Goal: Information Seeking & Learning: Find specific fact

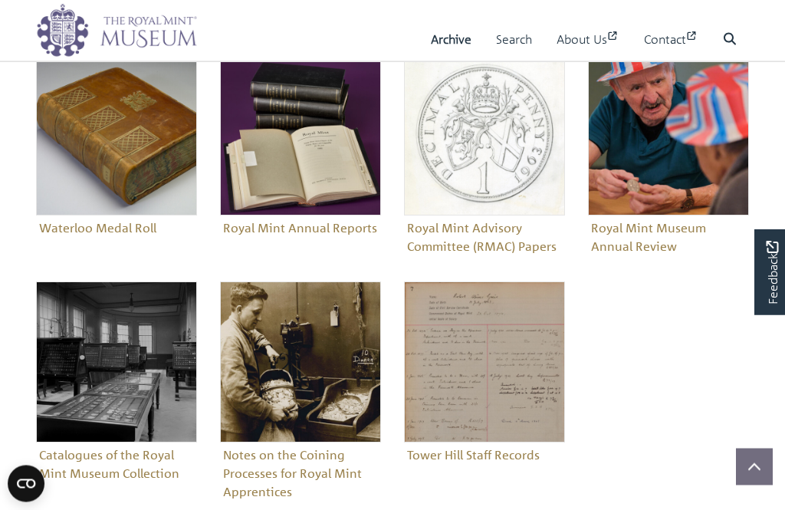
scroll to position [616, 0]
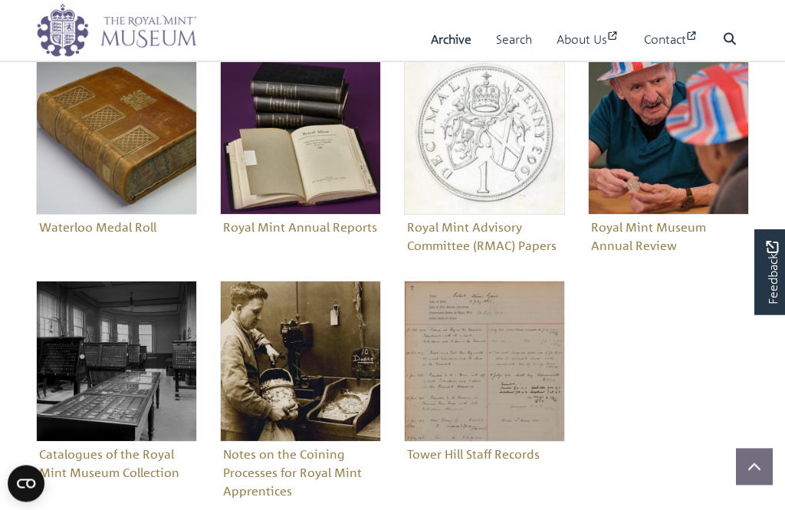
click at [107, 150] on img "Sub-collection" at bounding box center [116, 134] width 161 height 161
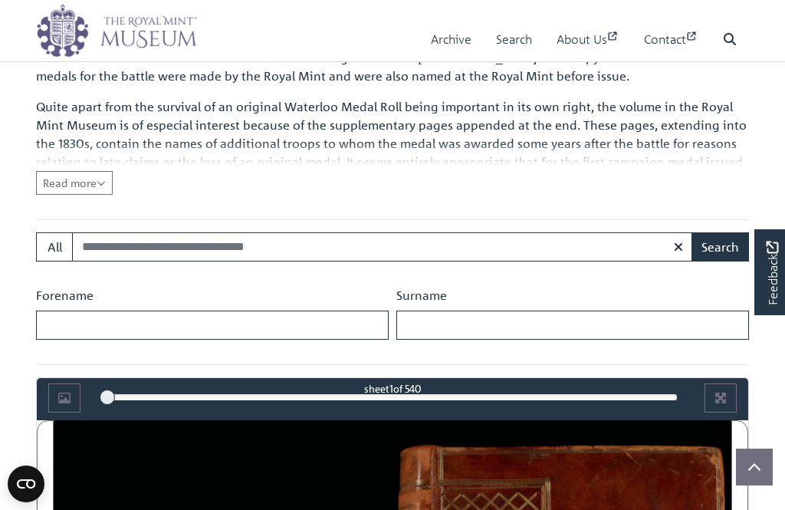
scroll to position [537, 0]
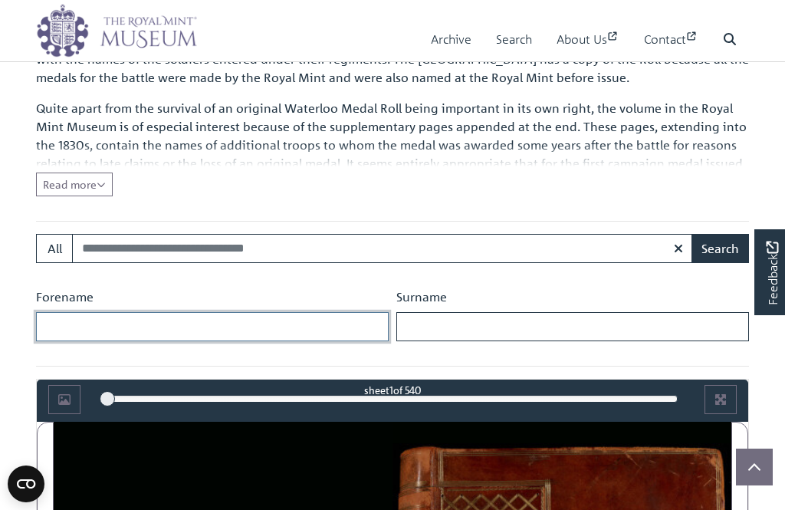
click at [129, 324] on input "Forename" at bounding box center [212, 326] width 353 height 29
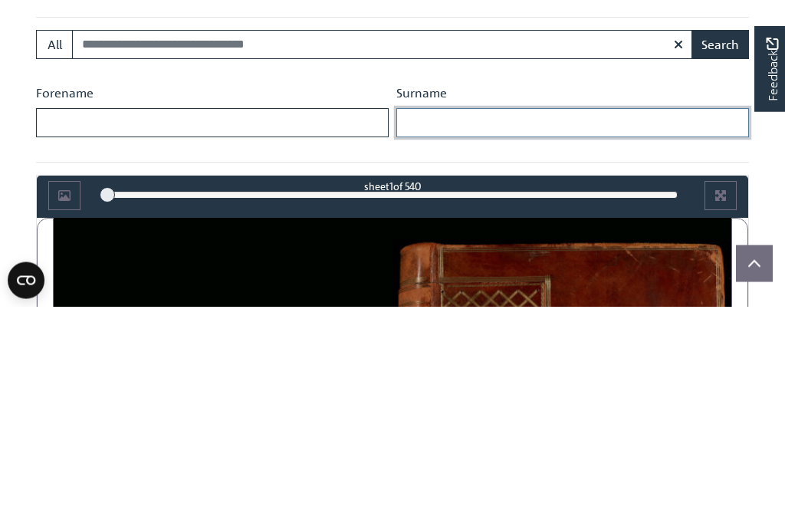
click at [489, 312] on input "Surname" at bounding box center [572, 326] width 353 height 29
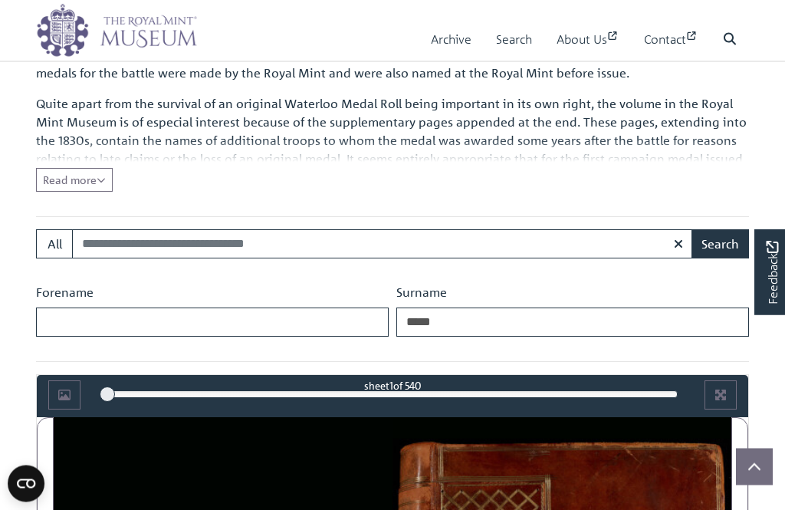
scroll to position [542, 0]
type input "*****"
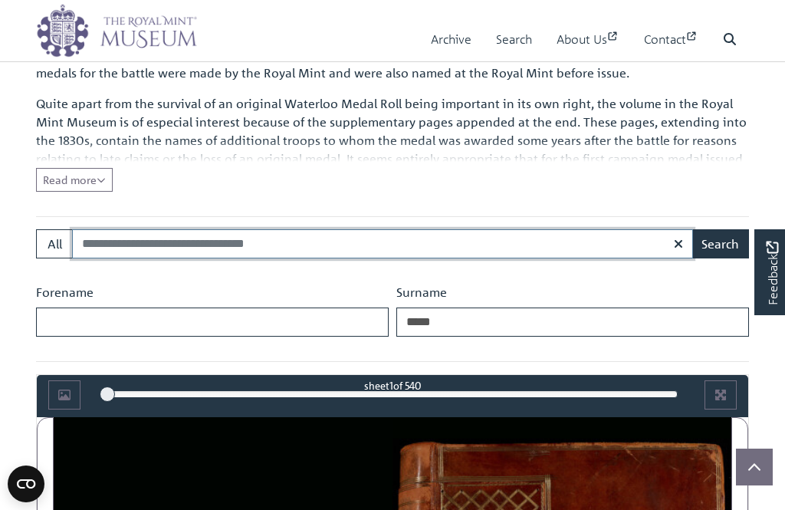
click at [103, 242] on input "Search:" at bounding box center [382, 243] width 621 height 29
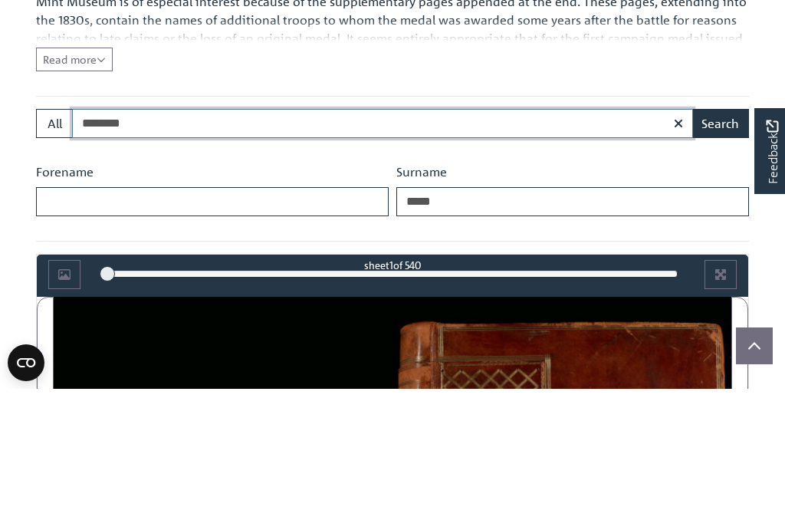
type input "********"
click at [725, 230] on button "Search" at bounding box center [721, 244] width 58 height 29
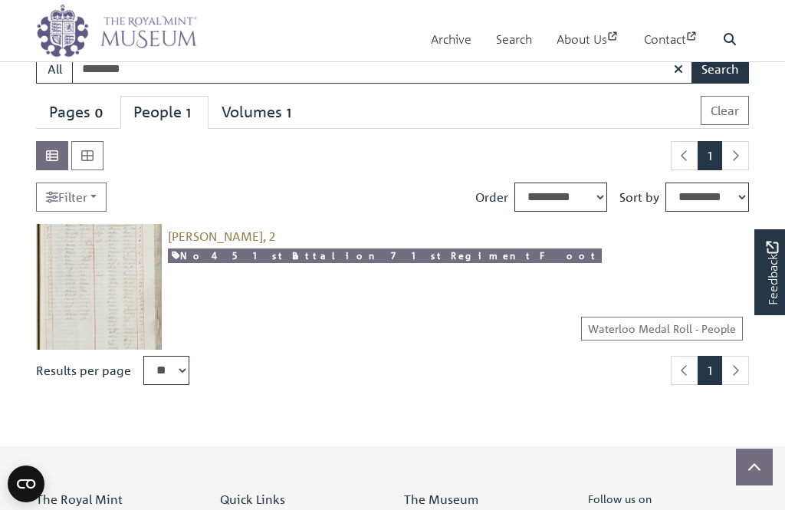
scroll to position [114, 0]
click at [109, 285] on img at bounding box center [99, 288] width 126 height 126
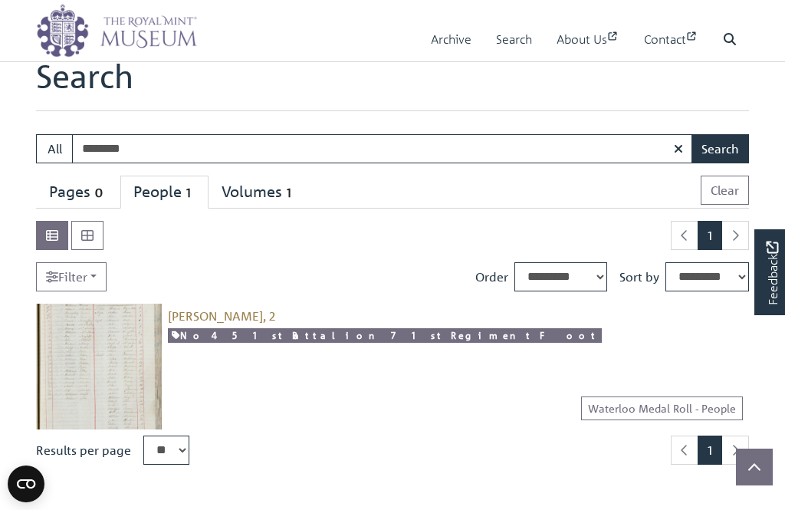
scroll to position [0, 0]
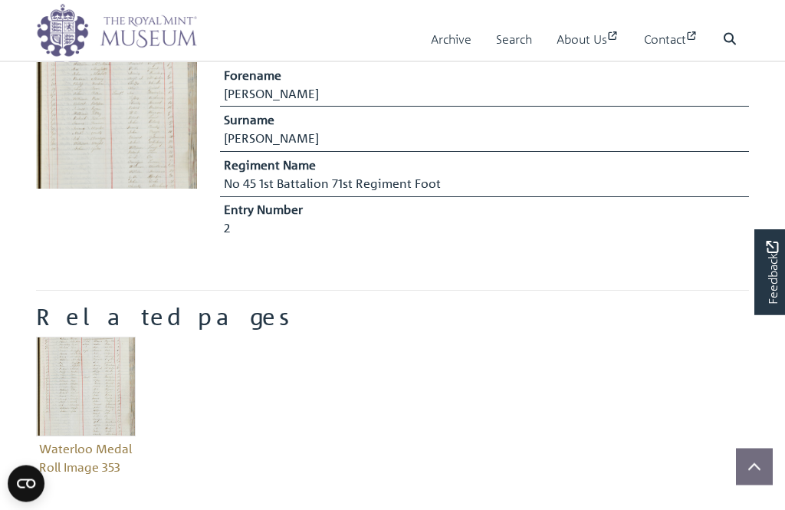
scroll to position [371, 0]
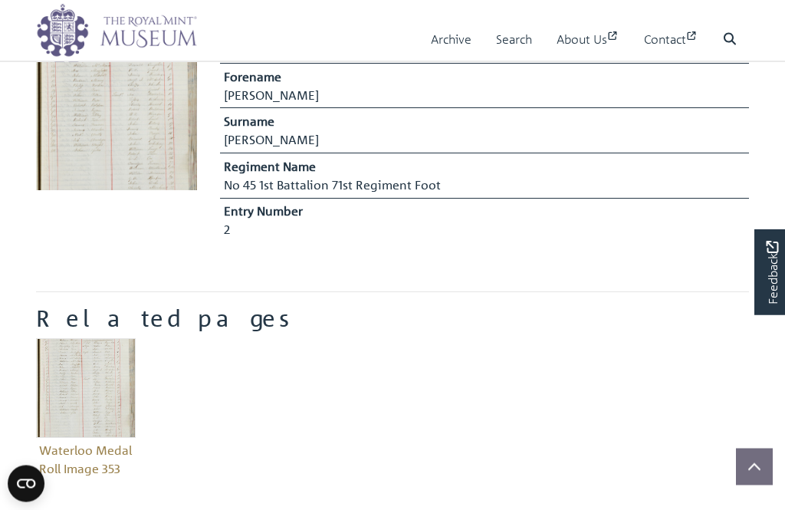
click at [139, 136] on img at bounding box center [116, 110] width 161 height 161
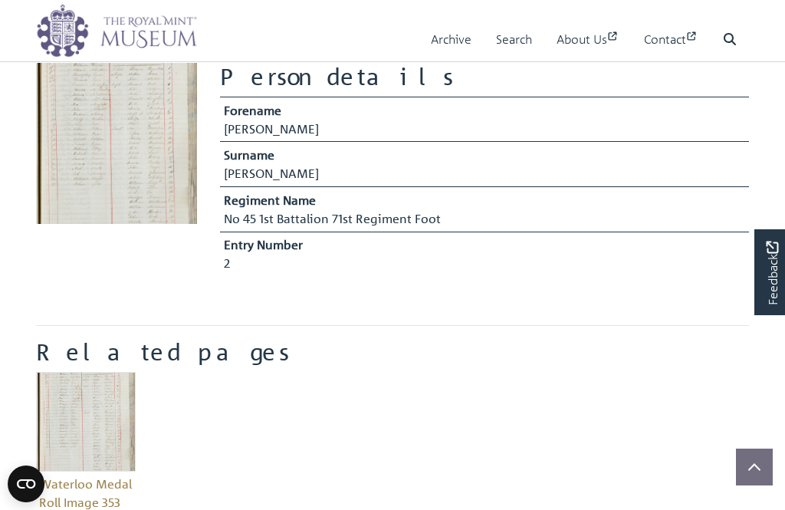
scroll to position [338, 0]
click at [76, 421] on img "Item related to this entity" at bounding box center [86, 422] width 100 height 100
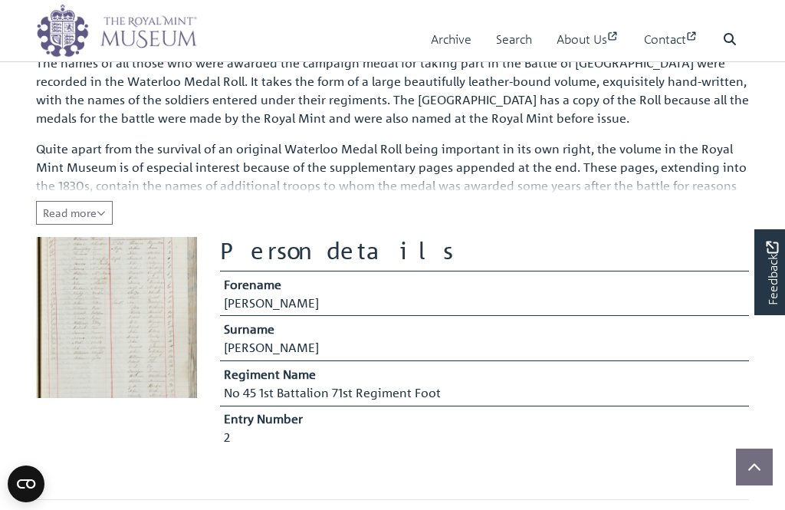
scroll to position [0, 0]
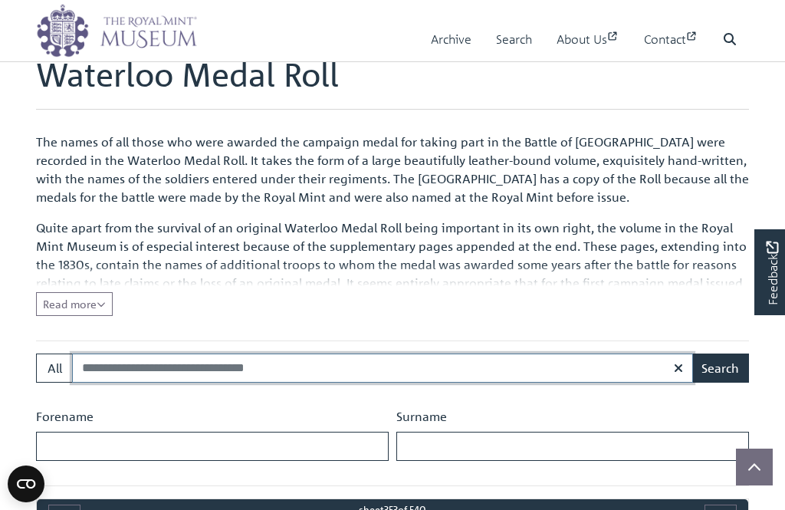
scroll to position [416, 0]
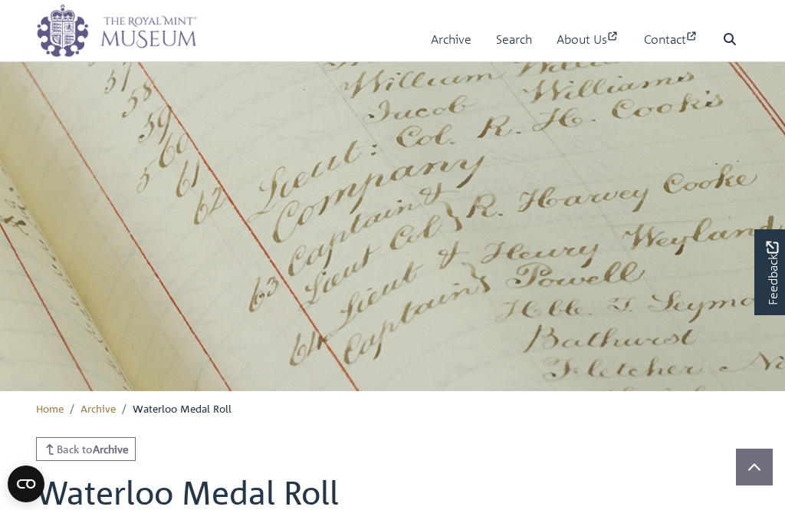
scroll to position [712, 0]
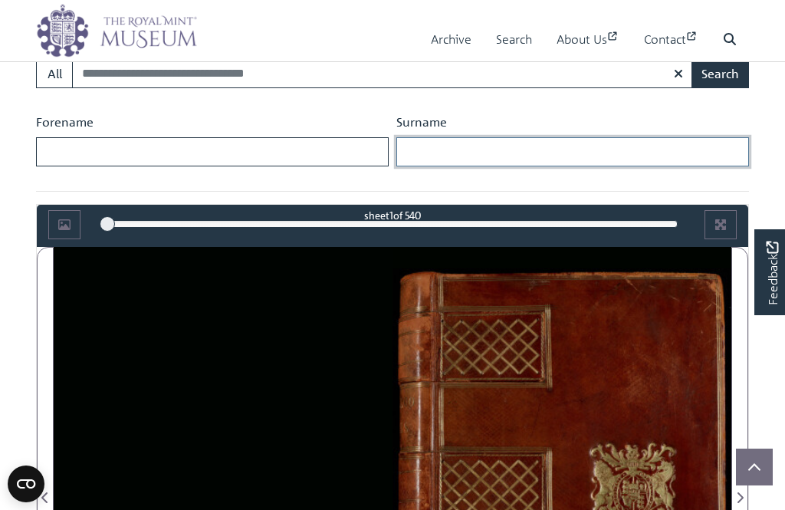
click at [477, 154] on input "Surname" at bounding box center [572, 151] width 353 height 29
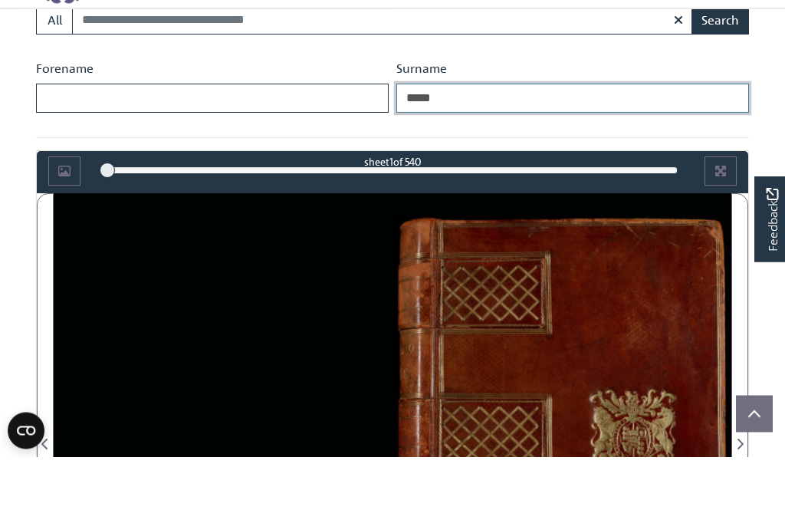
type input "*****"
click at [720, 59] on button "Search" at bounding box center [721, 73] width 58 height 29
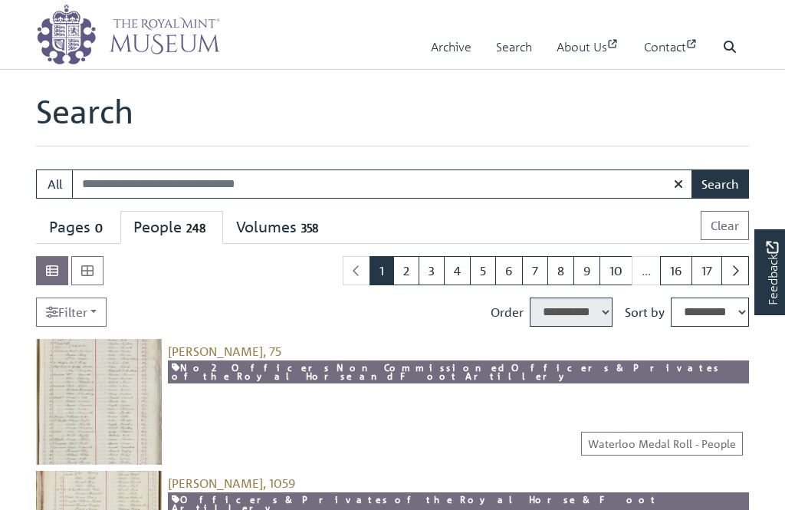
select select "****"
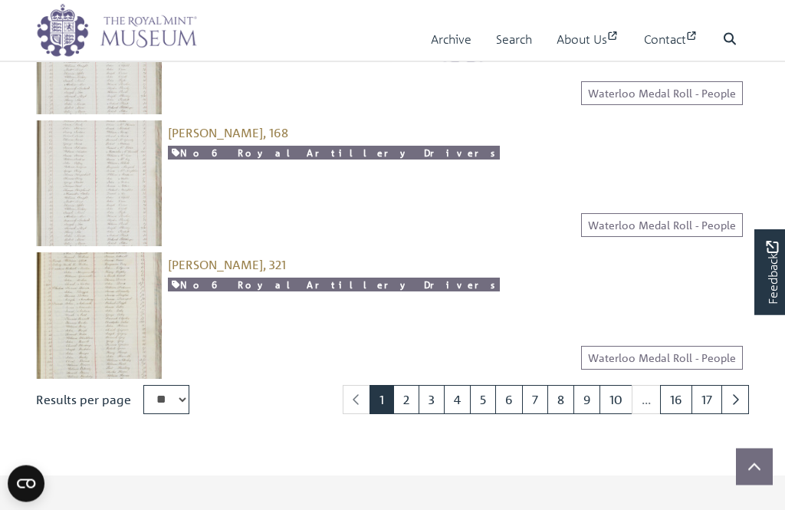
scroll to position [1936, 0]
click at [403, 398] on link "2" at bounding box center [406, 399] width 26 height 29
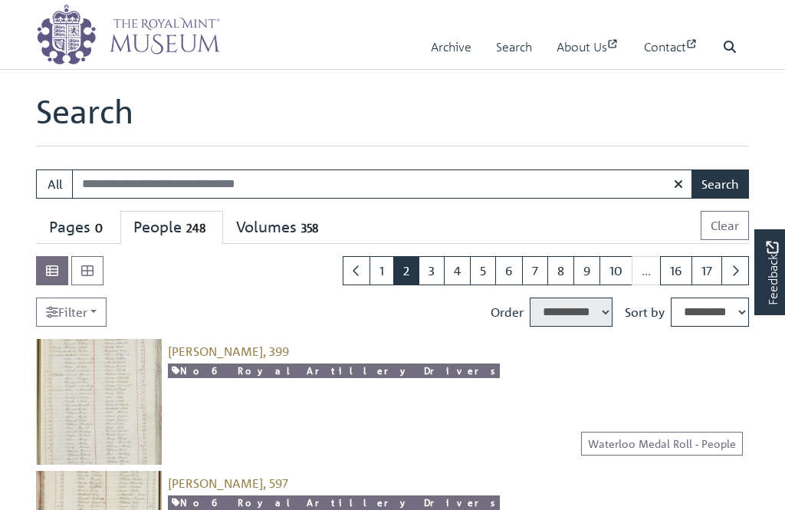
select select "****"
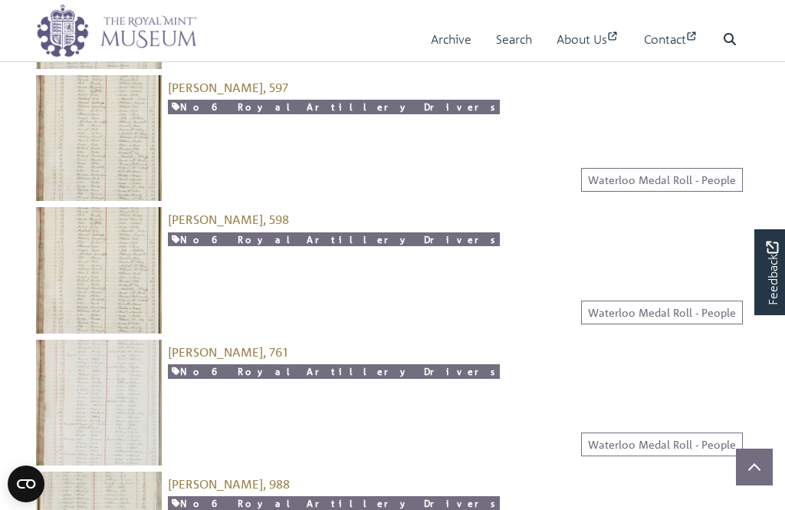
scroll to position [388, 0]
